Goal: Find specific page/section: Find specific page/section

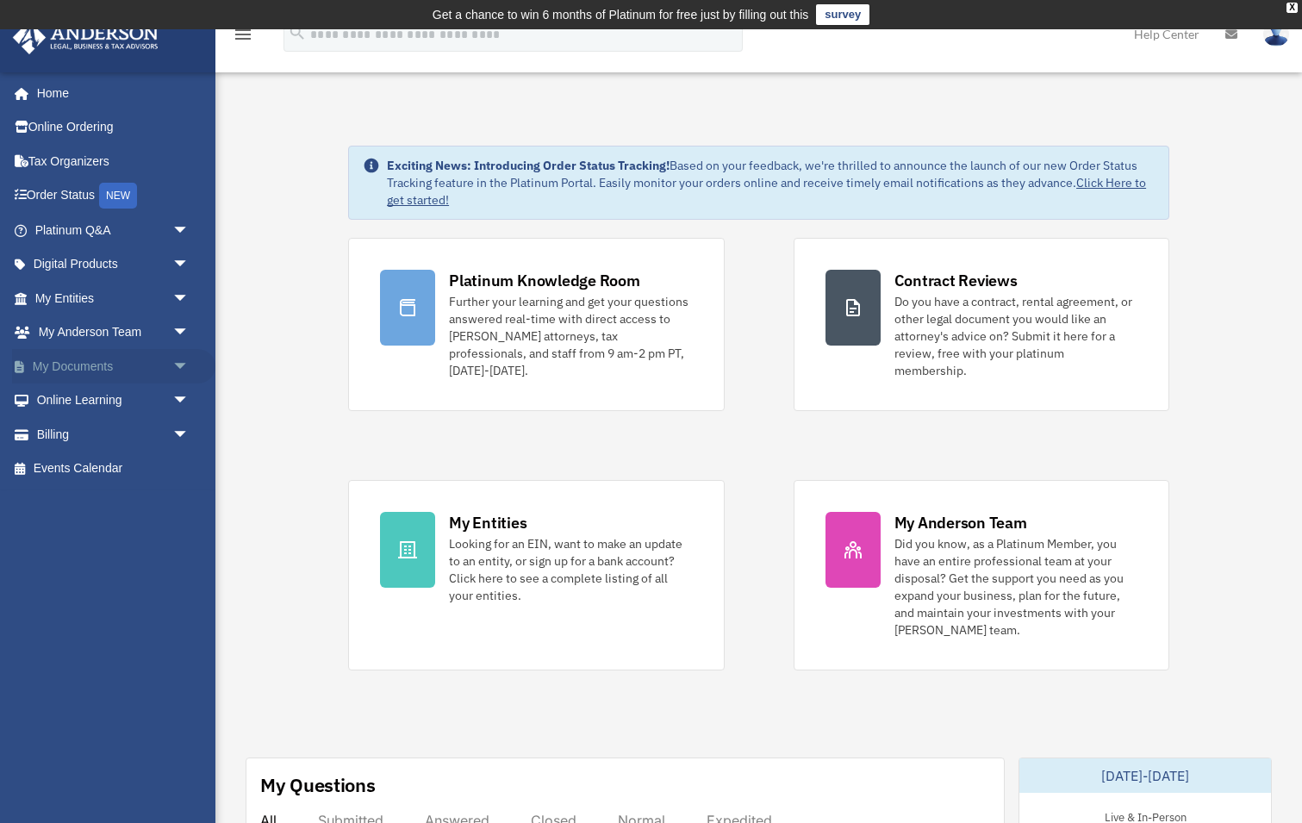
click at [175, 360] on span "arrow_drop_down" at bounding box center [189, 366] width 34 height 35
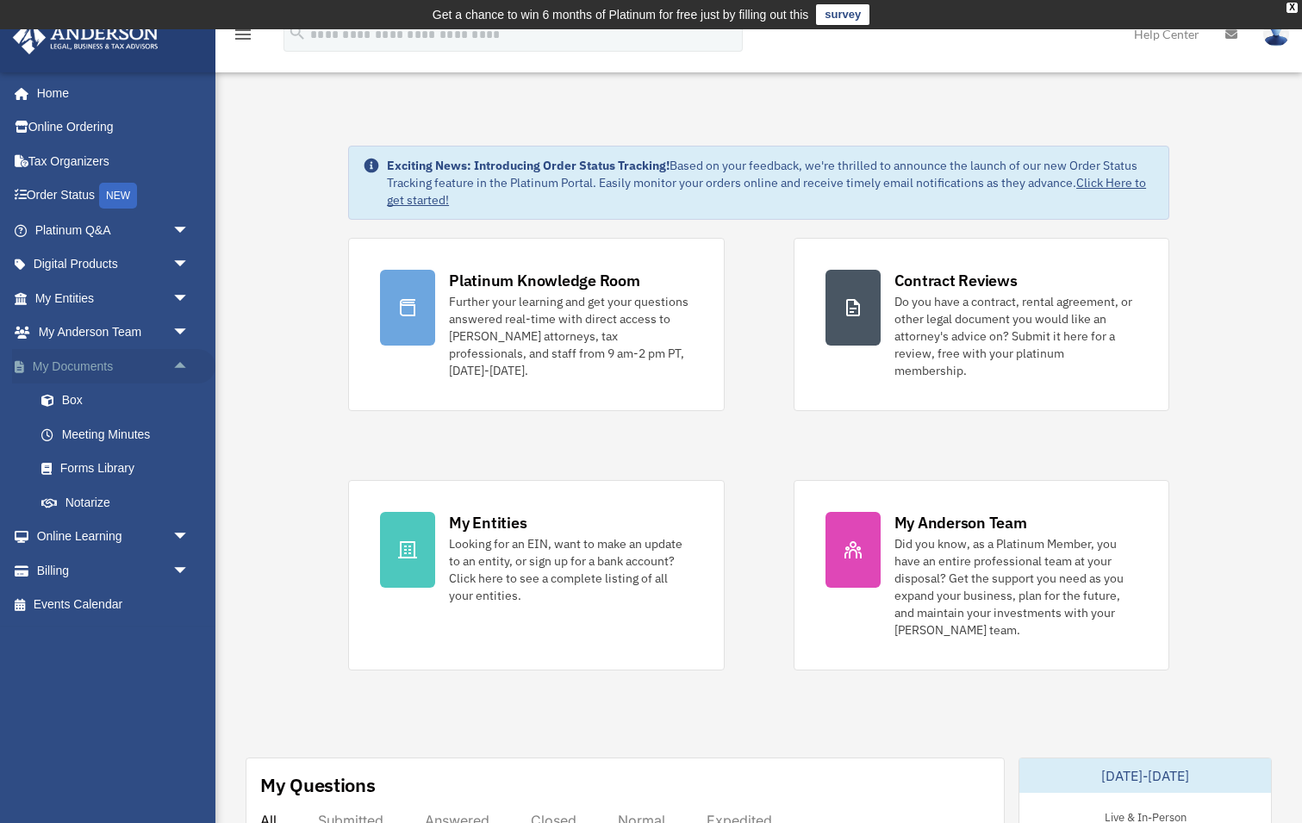
click at [180, 360] on span "arrow_drop_up" at bounding box center [189, 366] width 34 height 35
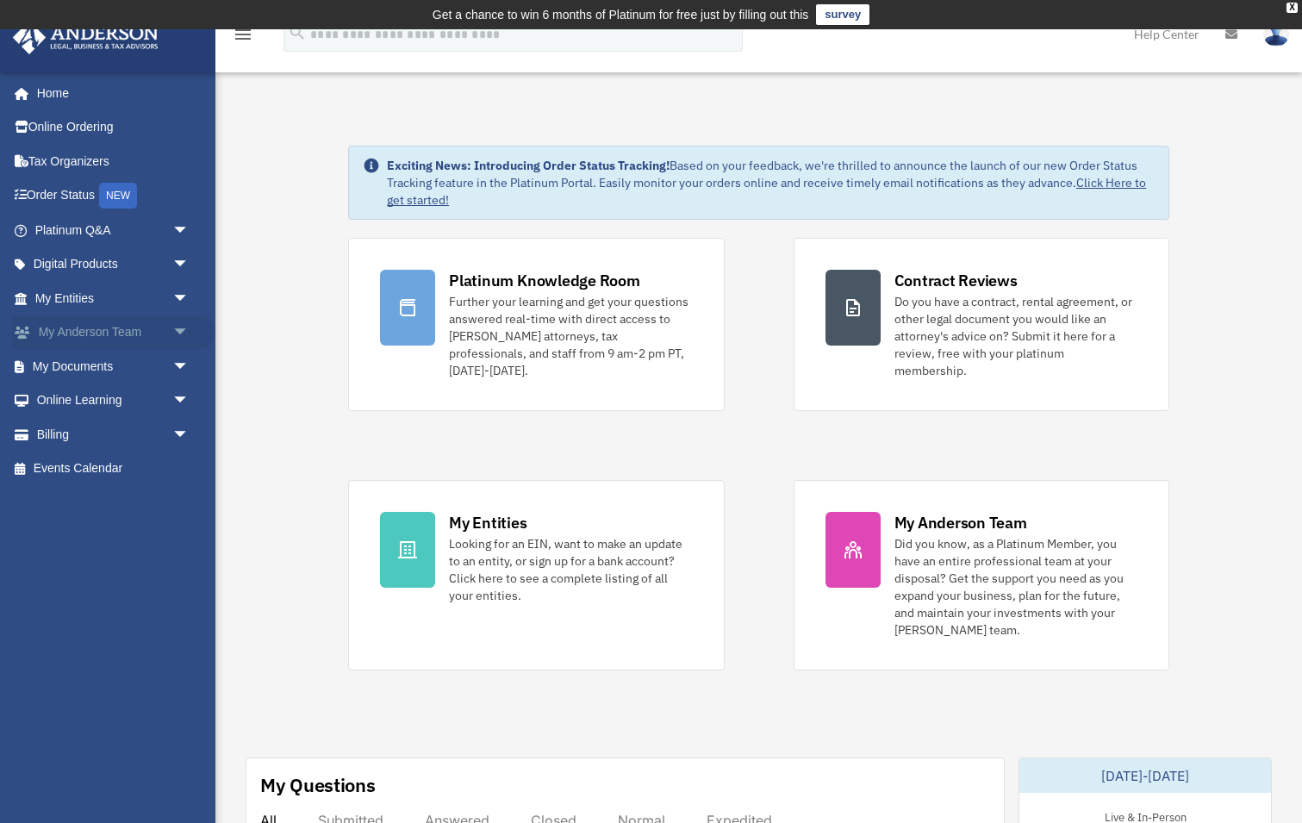
click at [180, 326] on span "arrow_drop_down" at bounding box center [189, 332] width 34 height 35
click at [180, 327] on span "arrow_drop_up" at bounding box center [189, 332] width 34 height 35
click at [181, 294] on span "arrow_drop_down" at bounding box center [189, 298] width 34 height 35
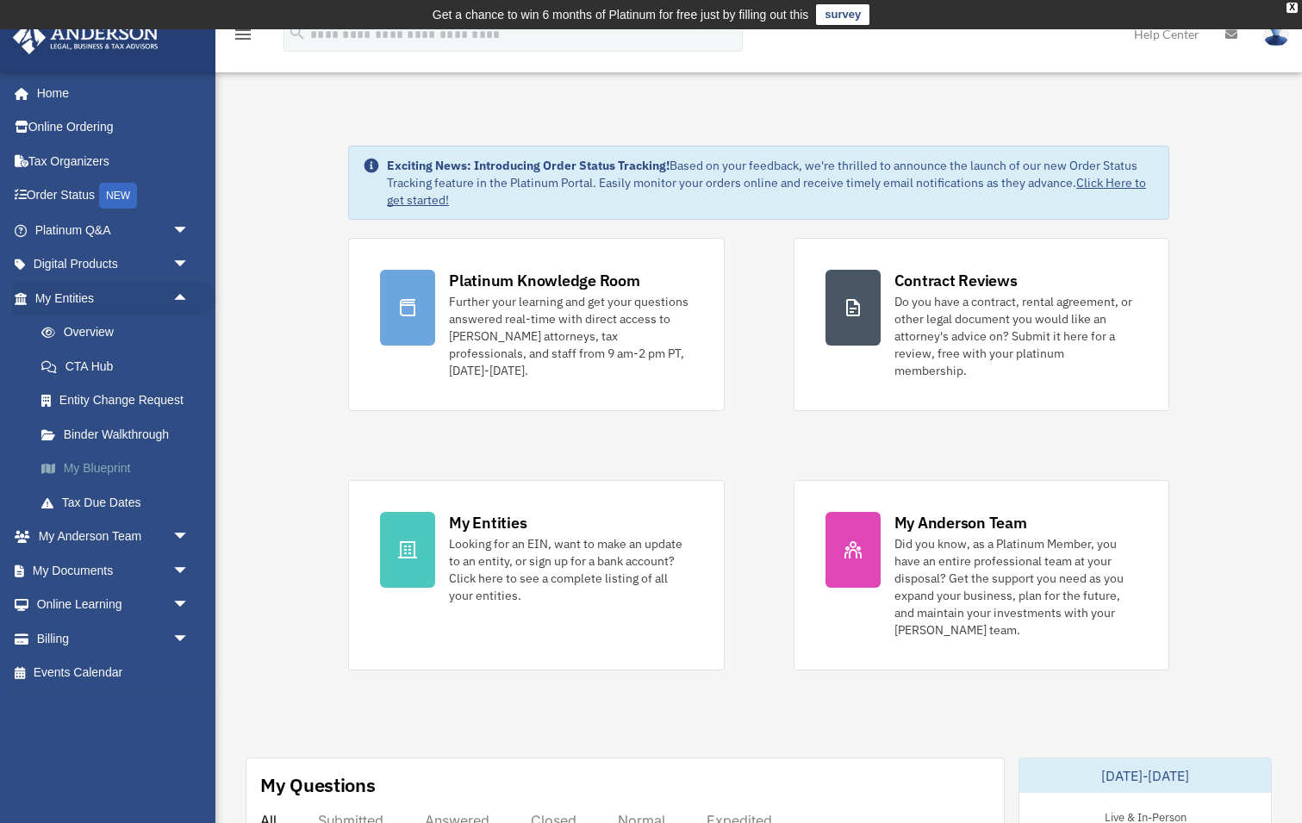
click at [109, 465] on link "My Blueprint" at bounding box center [119, 469] width 191 height 34
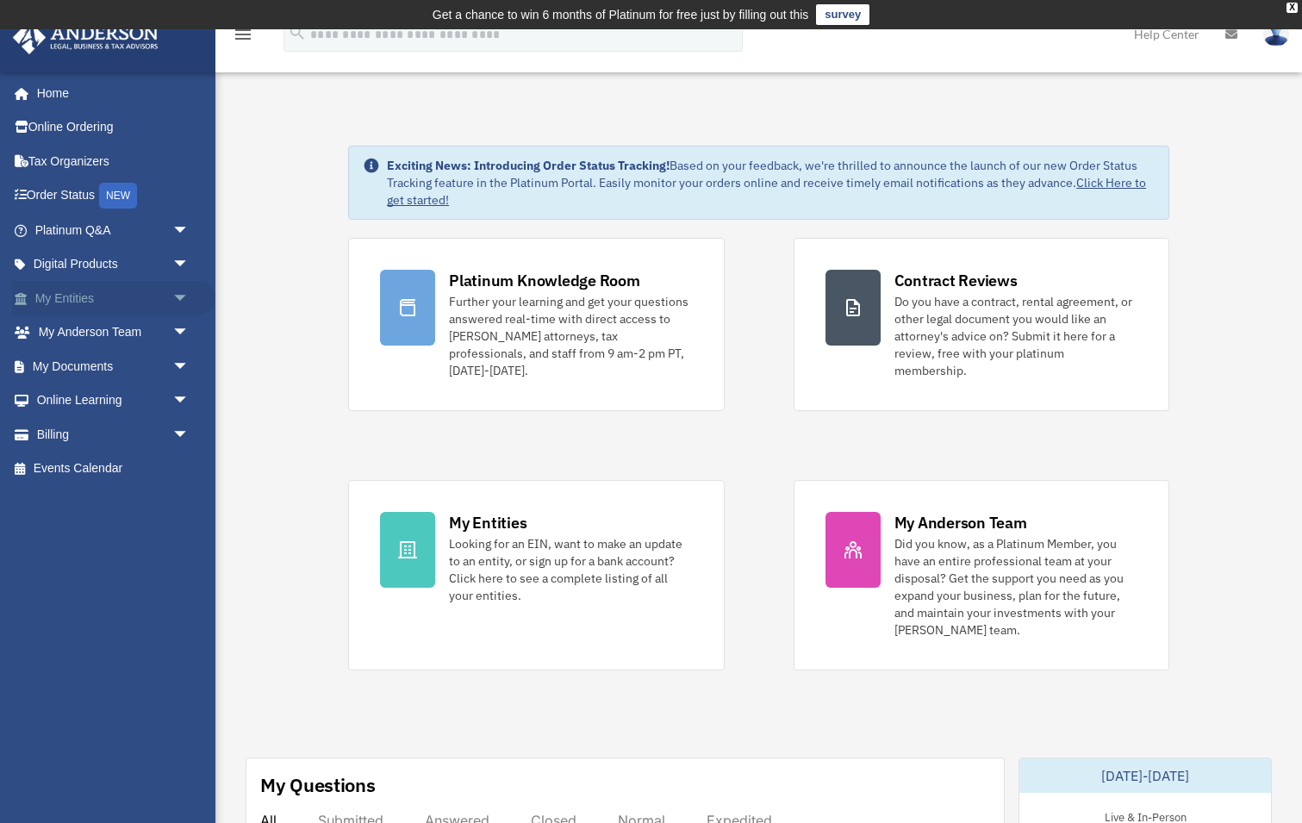
click at [178, 292] on span "arrow_drop_down" at bounding box center [189, 298] width 34 height 35
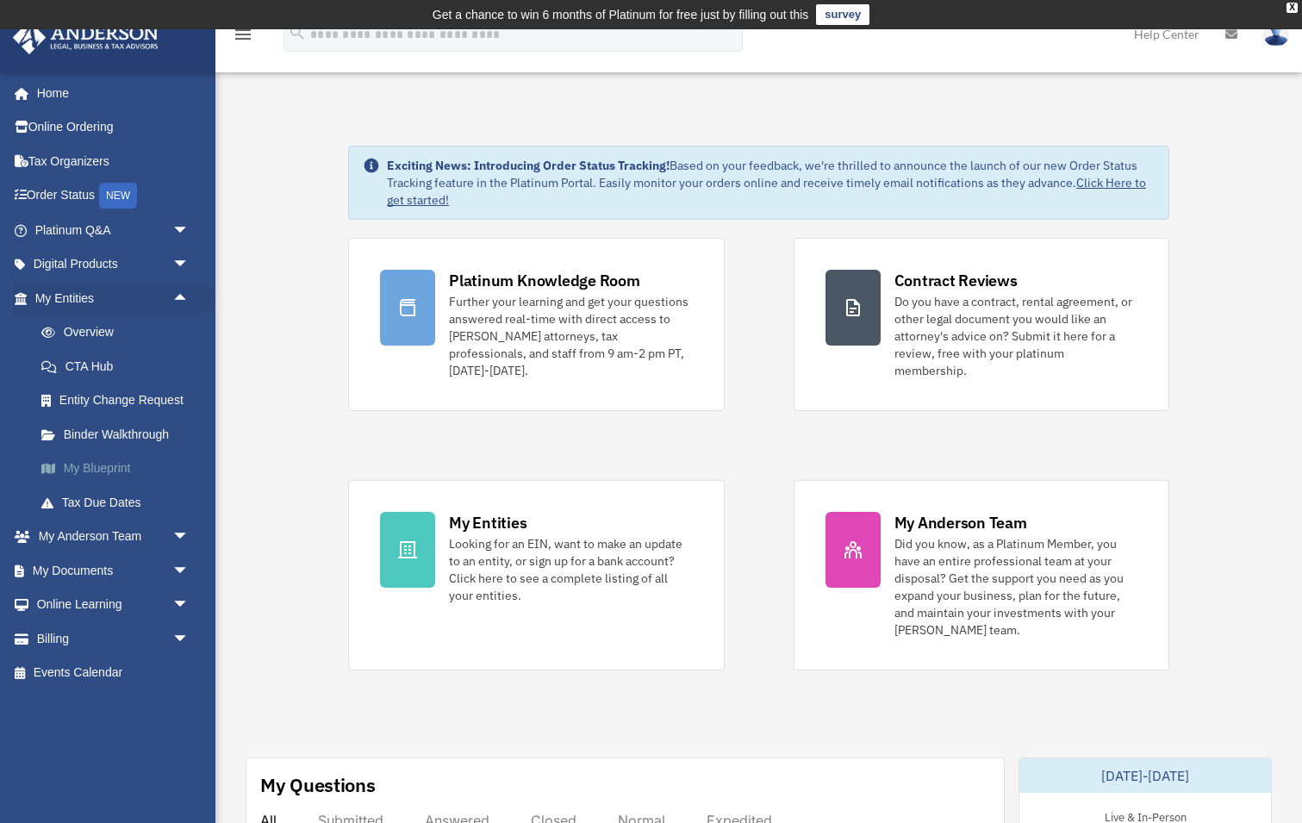
click at [103, 458] on link "My Blueprint" at bounding box center [119, 469] width 191 height 34
